Goal: Task Accomplishment & Management: Use online tool/utility

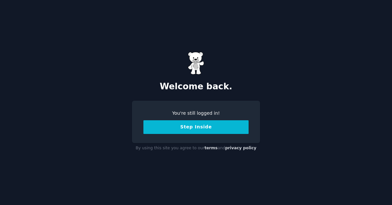
click at [208, 125] on button "Step Inside" at bounding box center [195, 128] width 105 height 14
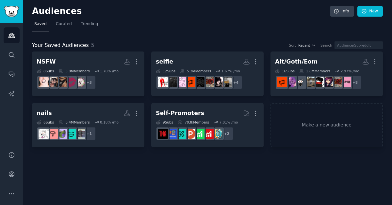
click at [293, 10] on h2 "Audiences" at bounding box center [181, 11] width 298 height 10
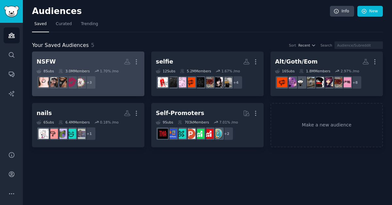
click at [58, 70] on div "8 Sub s 3.0M Members 1.70 % /mo" at bounding box center [88, 71] width 103 height 5
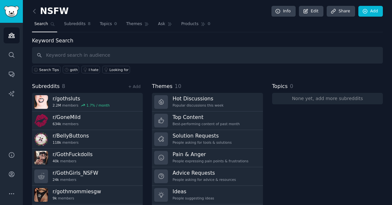
scroll to position [18, 0]
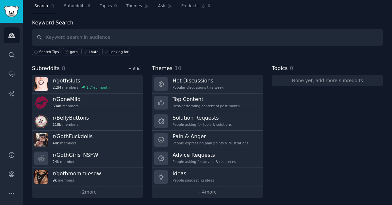
click at [135, 67] on link "+ Add" at bounding box center [134, 69] width 12 height 5
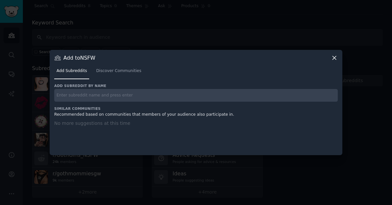
click at [76, 94] on input "text" at bounding box center [195, 95] width 283 height 13
type input "/"
type input "r/goth_girls"
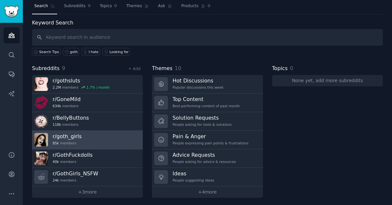
click at [73, 137] on h3 "r/ goth_girls" at bounding box center [67, 136] width 29 height 7
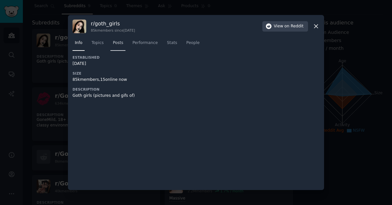
click at [114, 45] on span "Posts" at bounding box center [118, 43] width 10 height 6
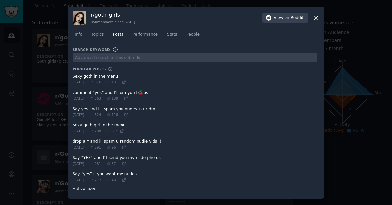
click at [85, 188] on span "+ show more" at bounding box center [84, 188] width 23 height 5
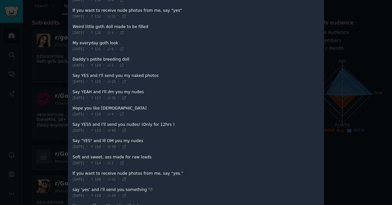
scroll to position [683, 0]
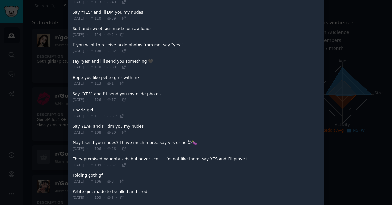
click at [355, 175] on div at bounding box center [196, 102] width 392 height 205
